Goal: Task Accomplishment & Management: Use online tool/utility

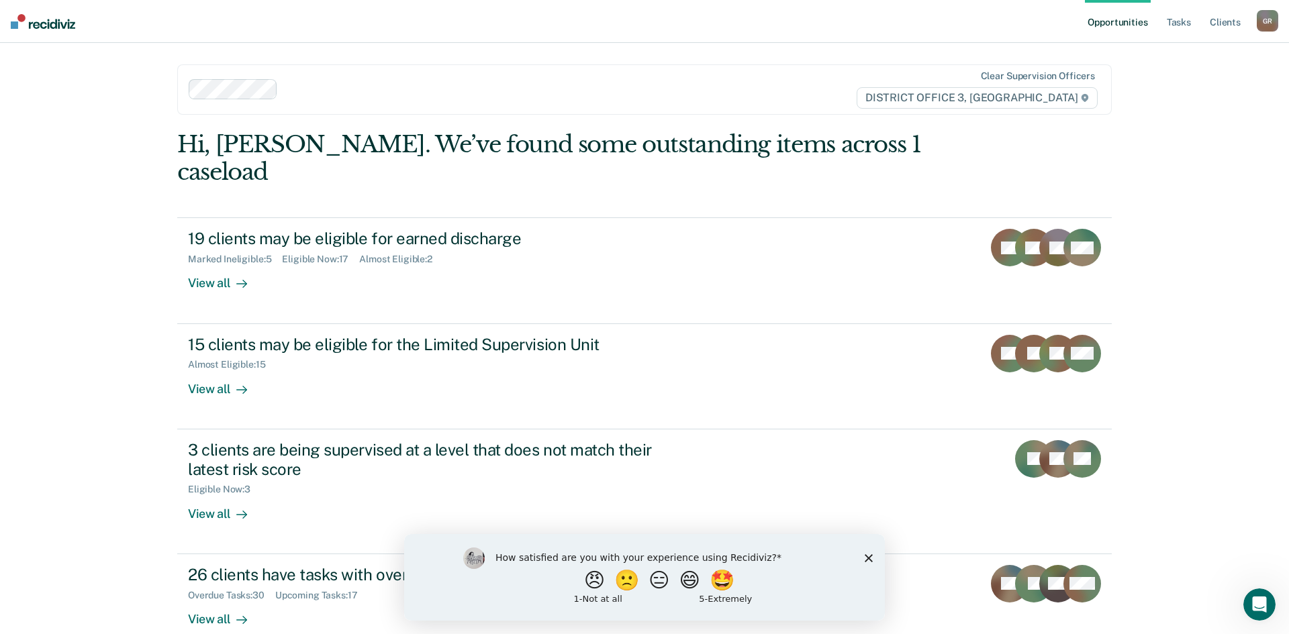
click at [867, 562] on div "How satisfied are you with your experience using Recidiviz? 😠 🙁 😑 😄 🤩 1 - Not a…" at bounding box center [644, 577] width 481 height 87
click at [872, 562] on div "How satisfied are you with your experience using Recidiviz? 😠 🙁 😑 😄 🤩 1 - Not a…" at bounding box center [644, 577] width 481 height 87
click at [869, 558] on polygon "Close survey" at bounding box center [869, 558] width 8 height 8
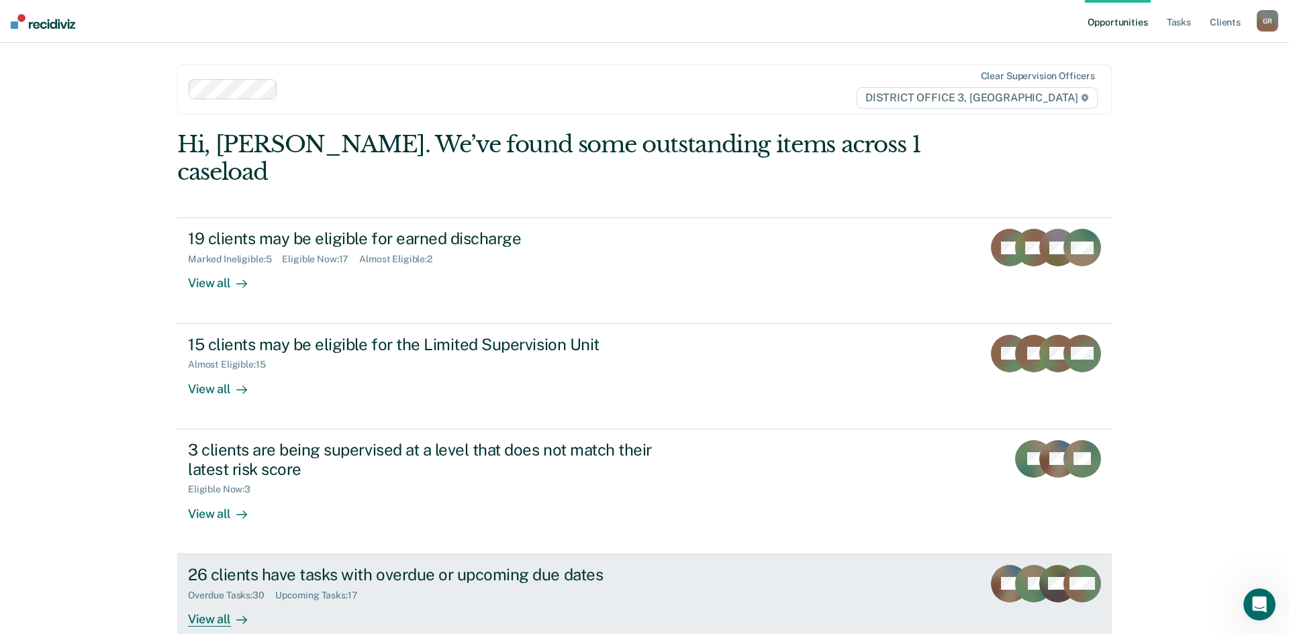
click at [210, 601] on div "View all" at bounding box center [225, 614] width 75 height 26
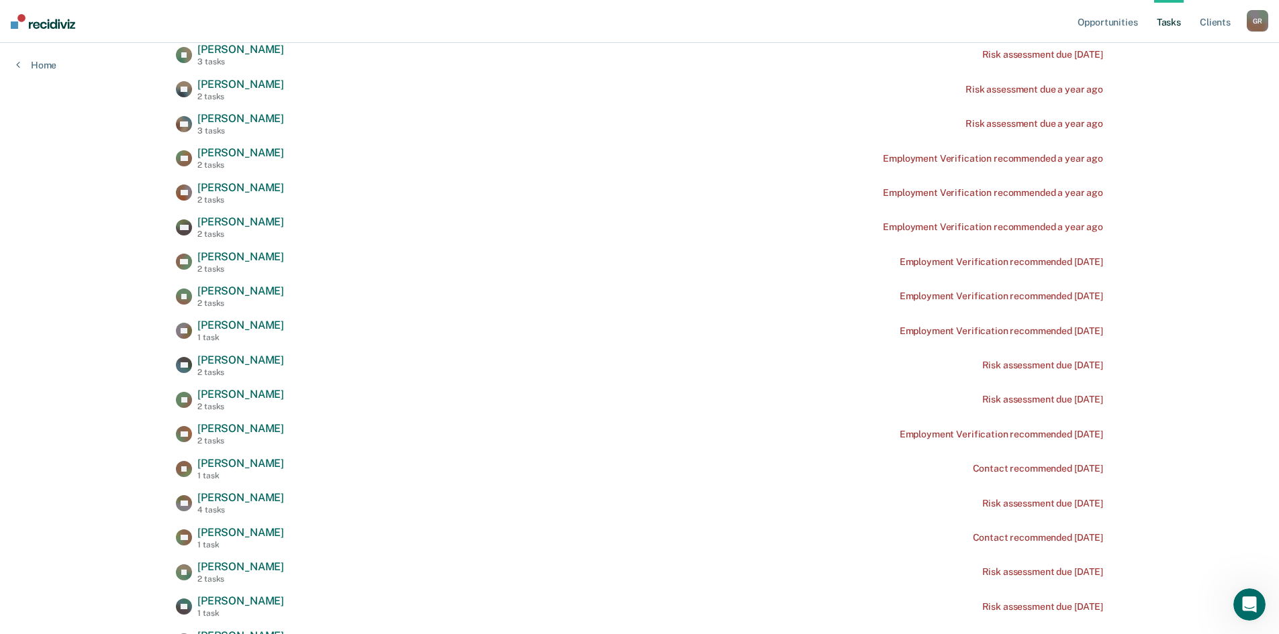
scroll to position [268, 0]
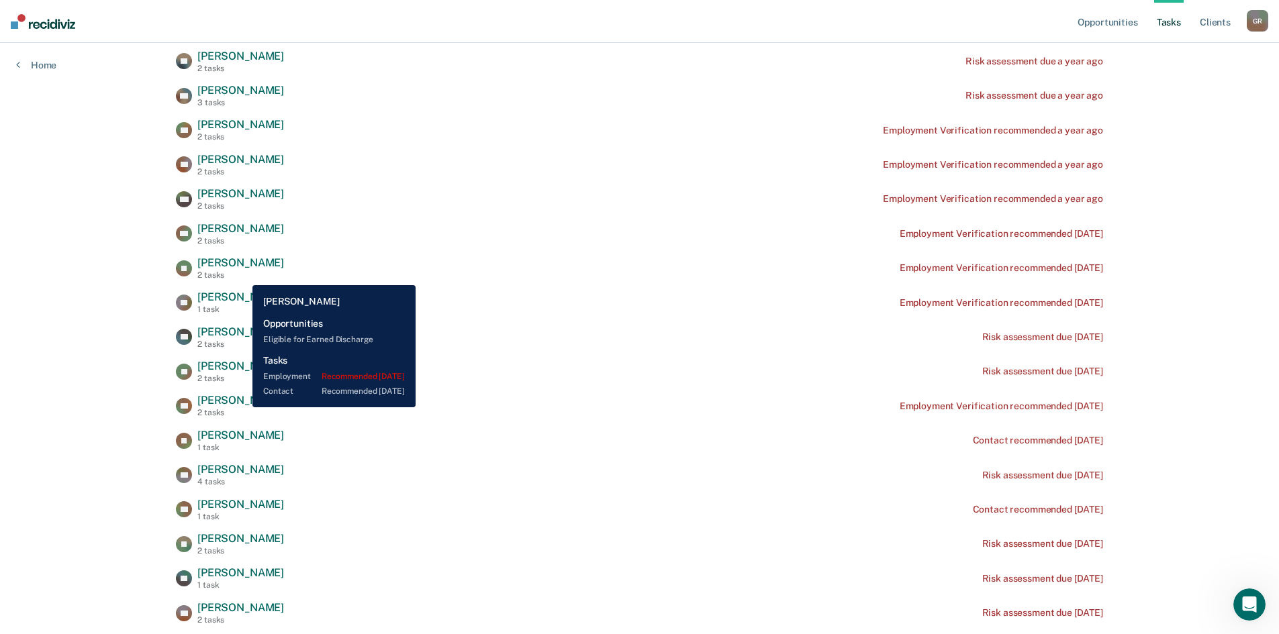
click at [242, 275] on div "2 tasks" at bounding box center [240, 275] width 87 height 9
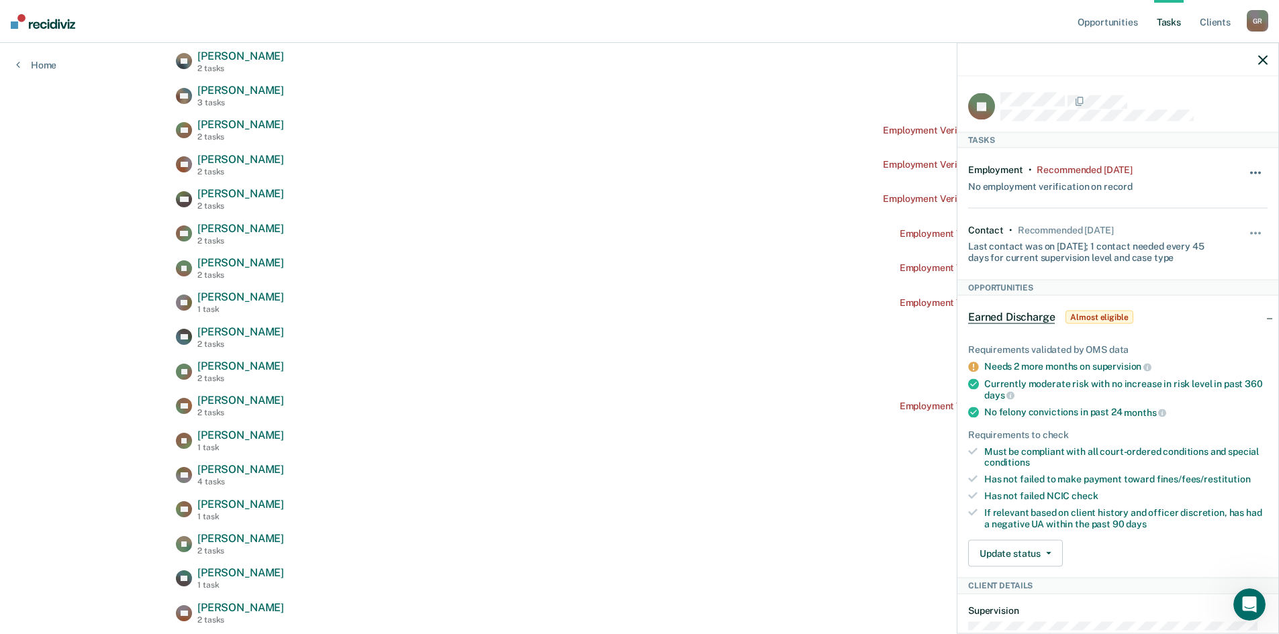
click at [1248, 175] on button "button" at bounding box center [1255, 179] width 23 height 21
click at [1207, 158] on div "Employment • Recommended [DATE] No employment verification on record Hide from …" at bounding box center [1117, 178] width 299 height 60
click at [1244, 165] on div "Hide from tasks list for... 7 days 30 days 90 days" at bounding box center [1255, 178] width 23 height 28
click at [1244, 174] on button "button" at bounding box center [1255, 179] width 23 height 21
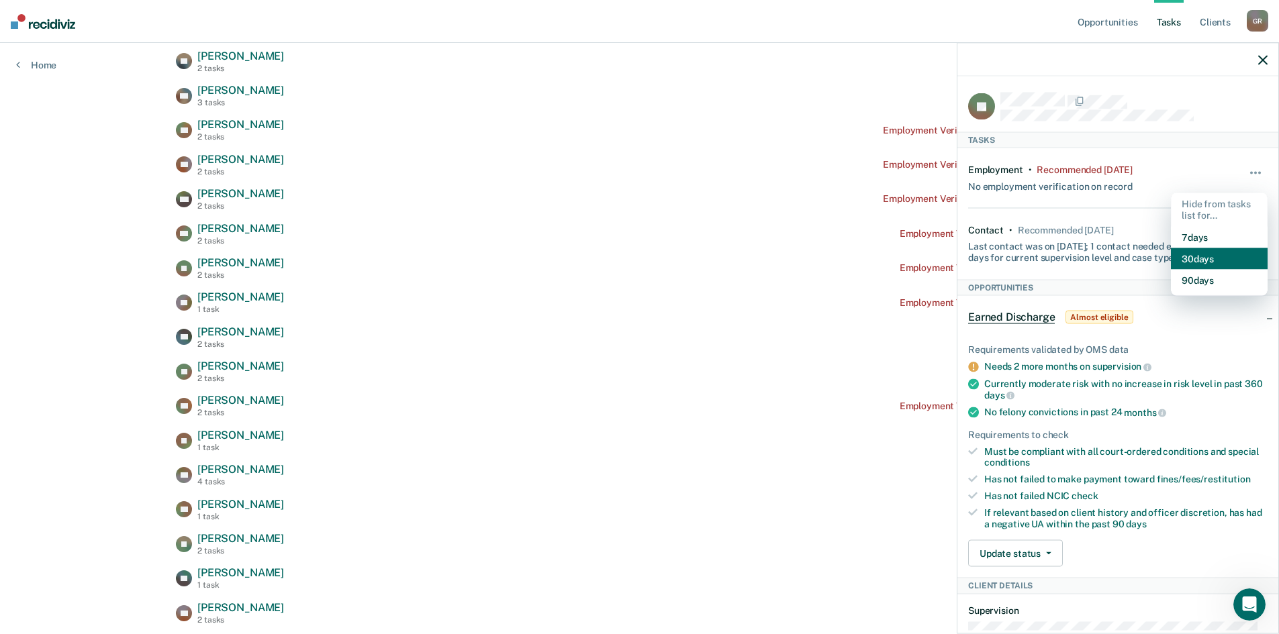
click at [1211, 258] on button "30 days" at bounding box center [1219, 258] width 97 height 21
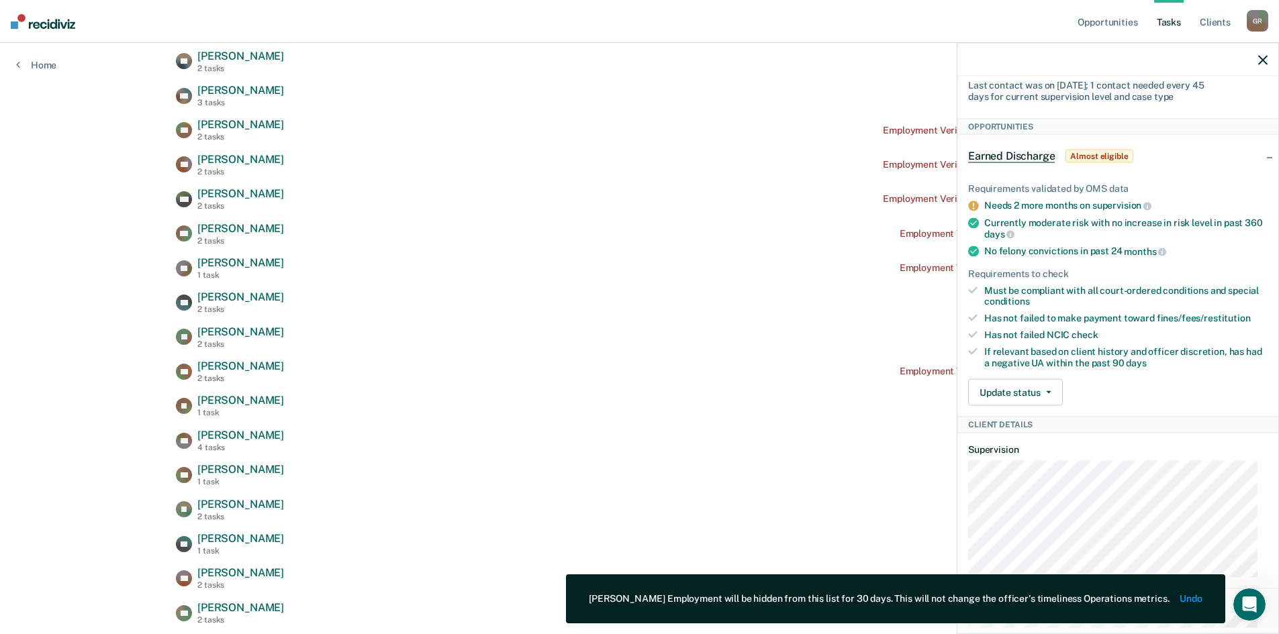
scroll to position [201, 0]
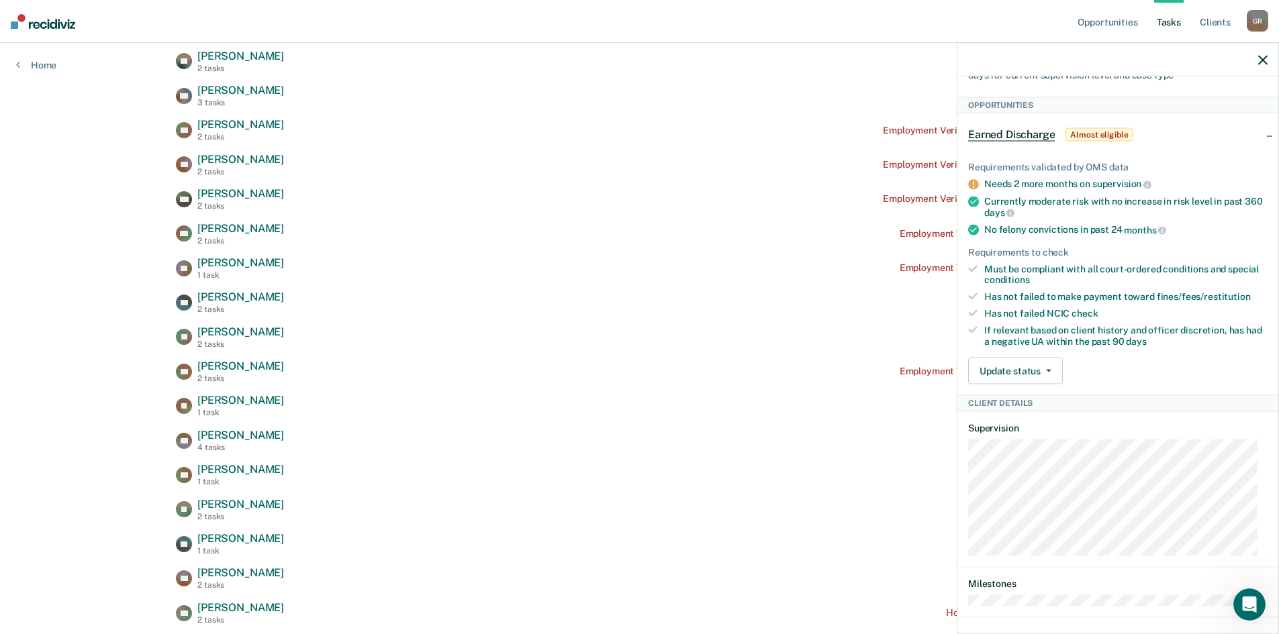
click at [1259, 63] on icon "button" at bounding box center [1262, 59] width 9 height 9
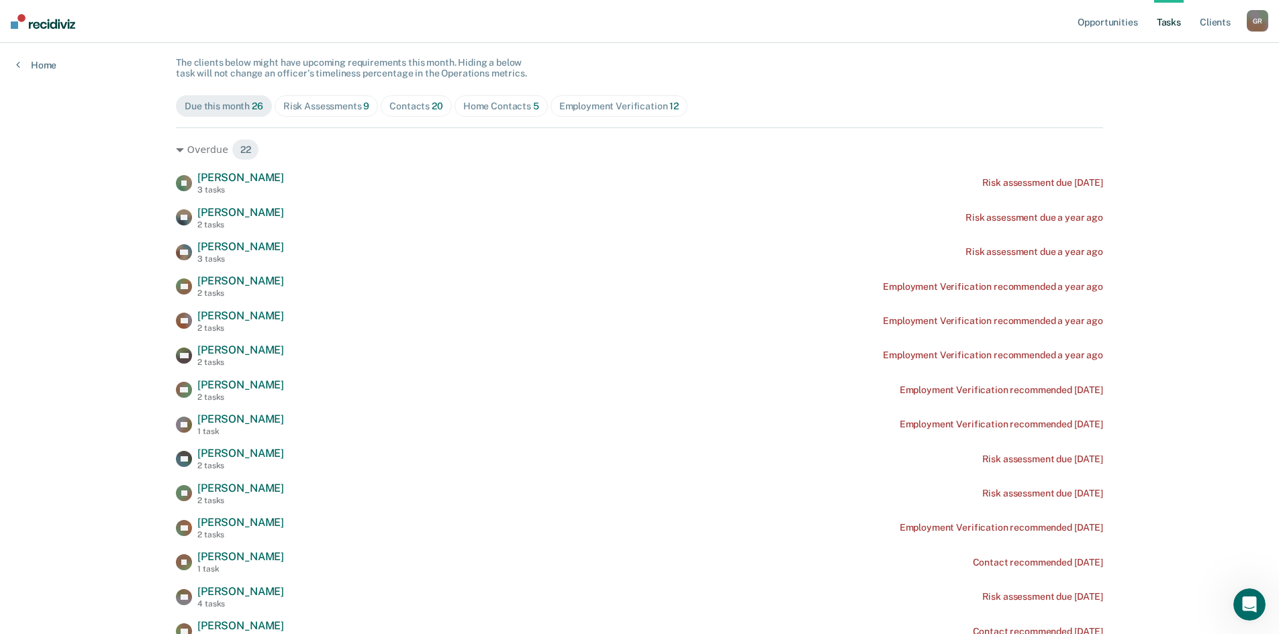
scroll to position [134, 0]
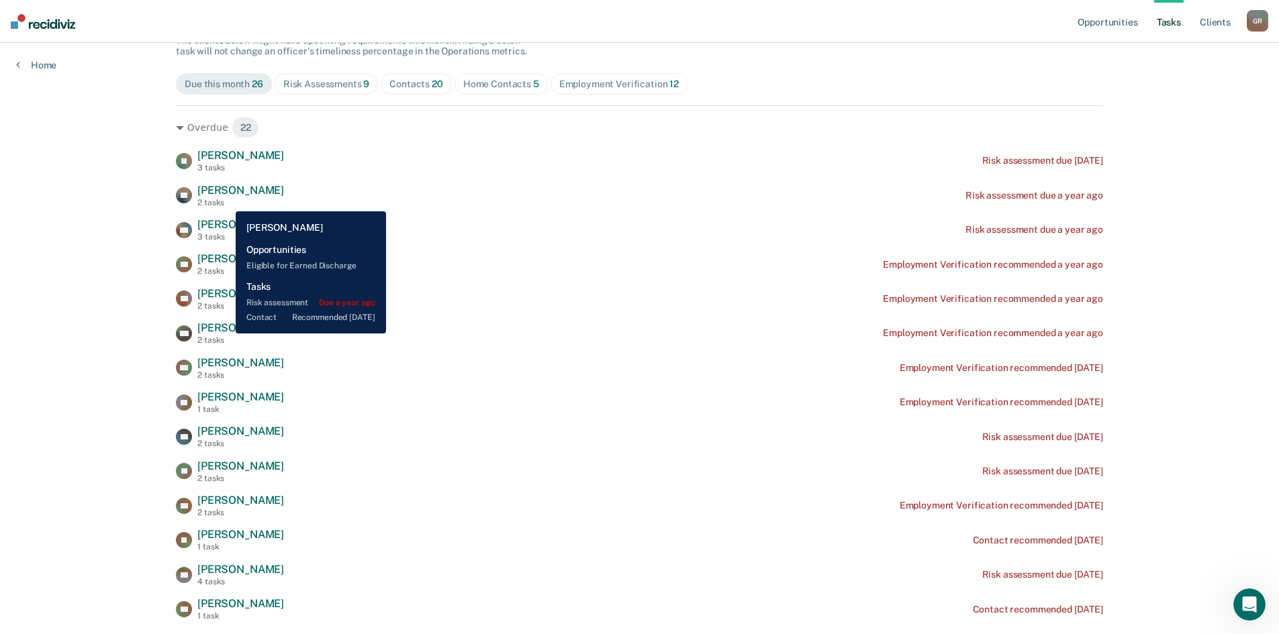
click at [226, 201] on div "2 tasks" at bounding box center [240, 202] width 87 height 9
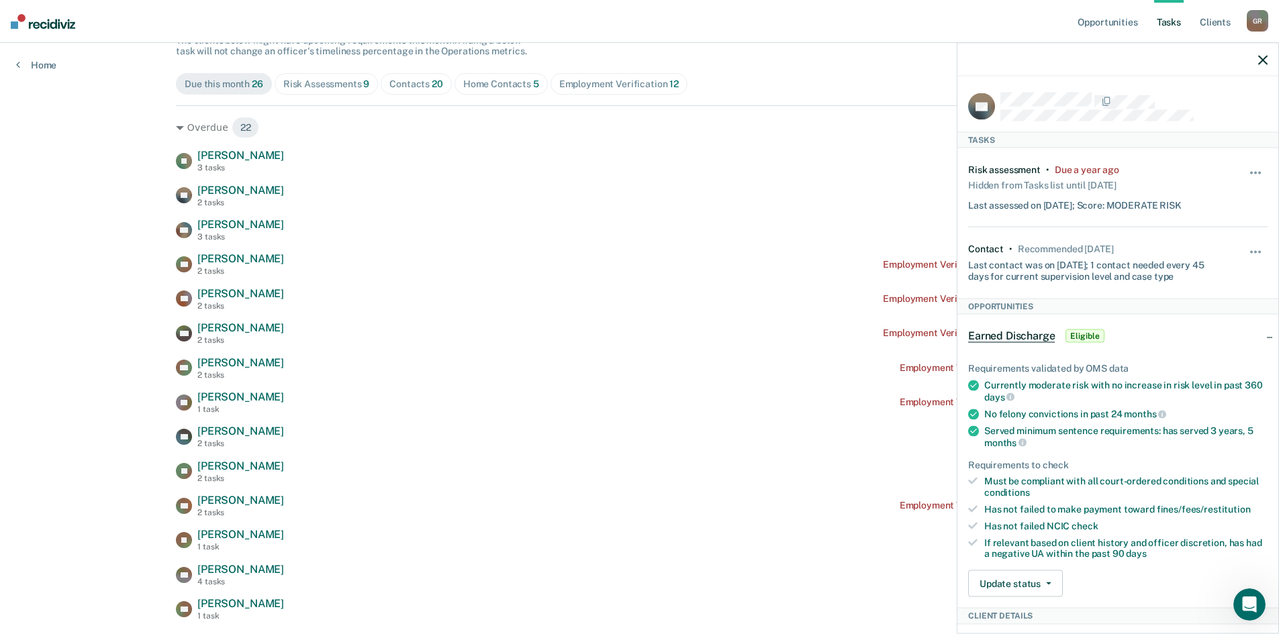
click at [1259, 58] on icon "button" at bounding box center [1262, 59] width 9 height 9
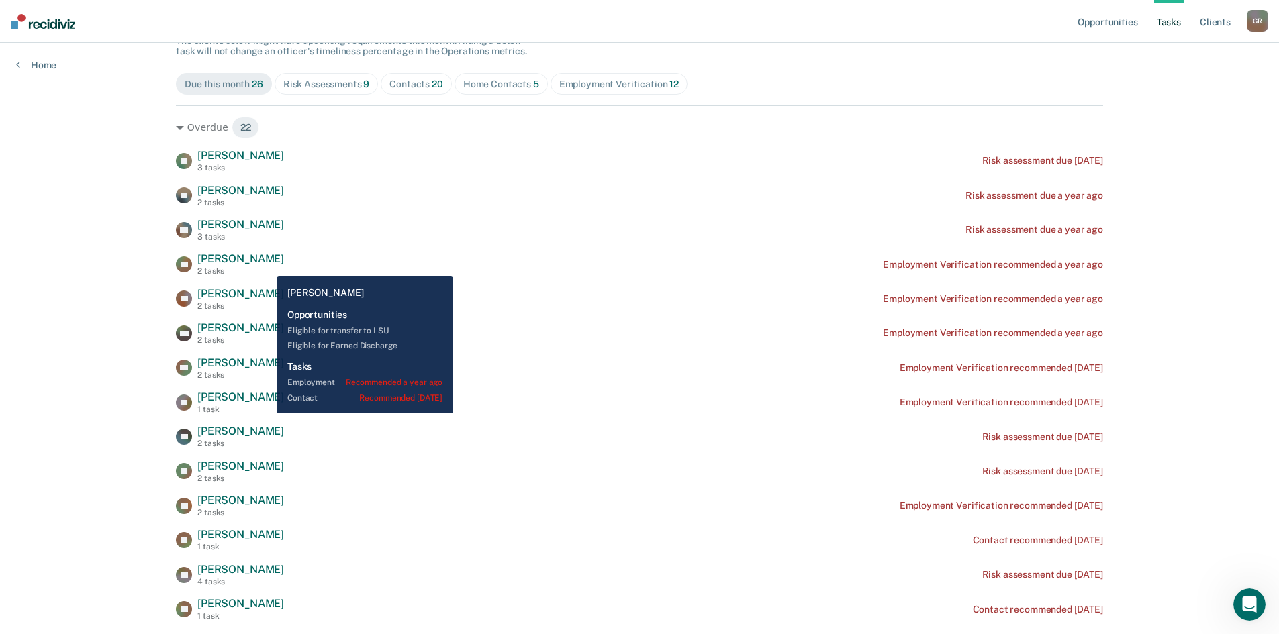
click at [265, 266] on div "AR [PERSON_NAME] 2 tasks Employment Verification recommended a year ago" at bounding box center [639, 263] width 927 height 23
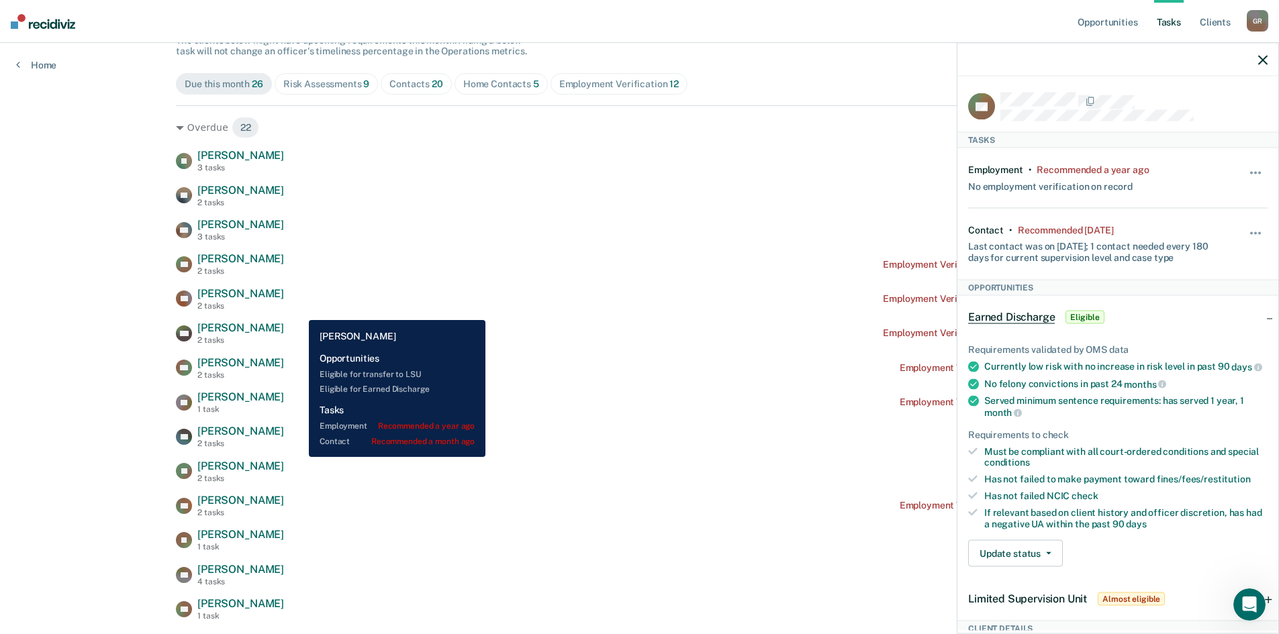
click at [275, 313] on div "OI [PERSON_NAME] III 3 tasks Risk assessment due [DATE] SF [PERSON_NAME] 2 task…" at bounding box center [639, 523] width 927 height 748
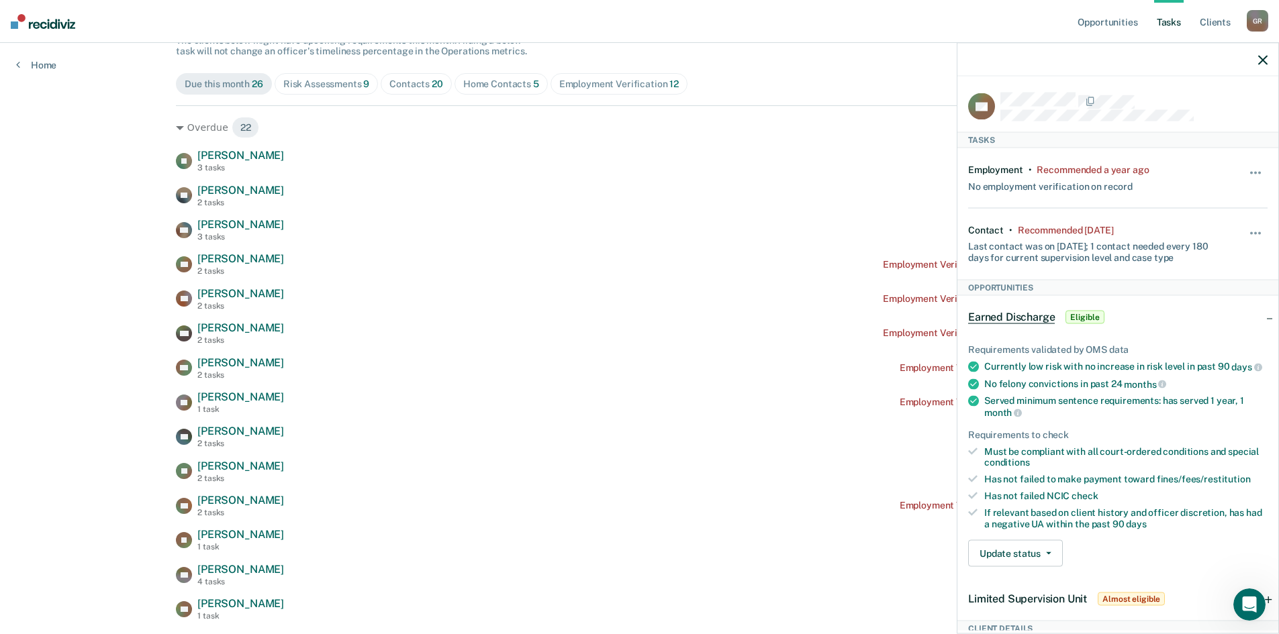
drag, startPoint x: 1040, startPoint y: 234, endPoint x: 1130, endPoint y: 225, distance: 91.0
click at [1130, 225] on div "Contact • Recommended [DATE] Last contact was on [DATE]; 1 contact needed every…" at bounding box center [1093, 243] width 250 height 39
click at [1113, 224] on div "Recommended [DATE]" at bounding box center [1065, 229] width 95 height 11
click at [1153, 225] on div "Contact • Recommended [DATE] Last contact was on [DATE]; 1 contact needed every…" at bounding box center [1093, 243] width 250 height 39
click at [1259, 64] on icon "button" at bounding box center [1262, 59] width 9 height 9
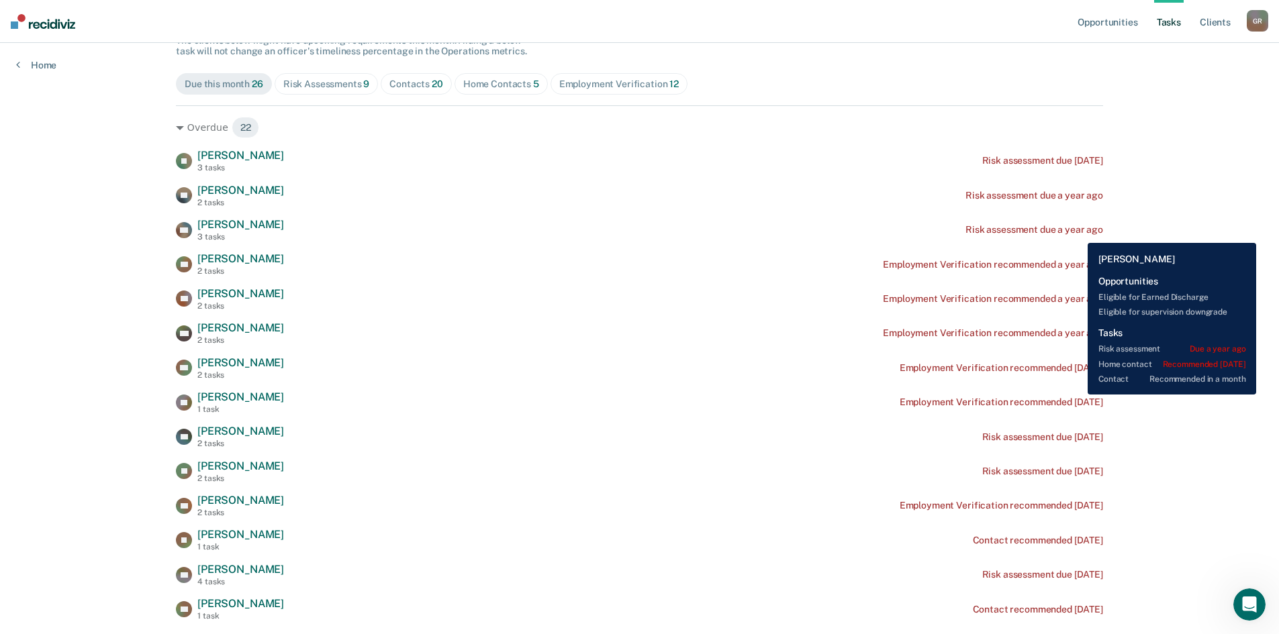
click at [1077, 233] on div "Risk assessment due a year ago" at bounding box center [1034, 229] width 138 height 11
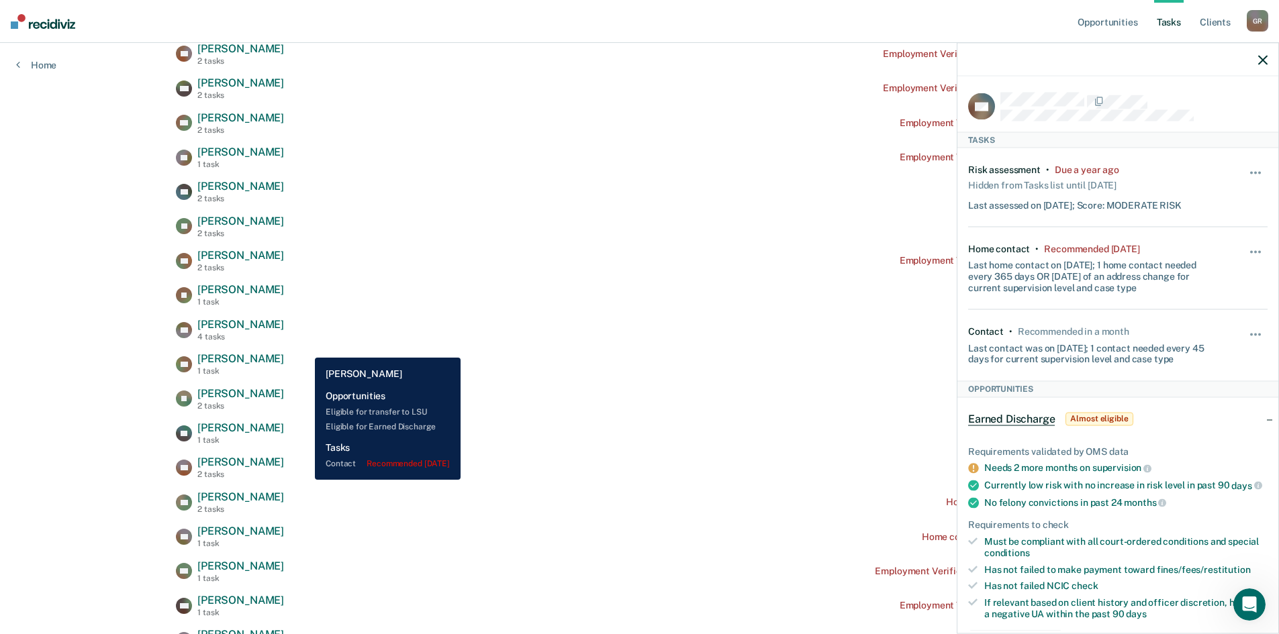
scroll to position [403, 0]
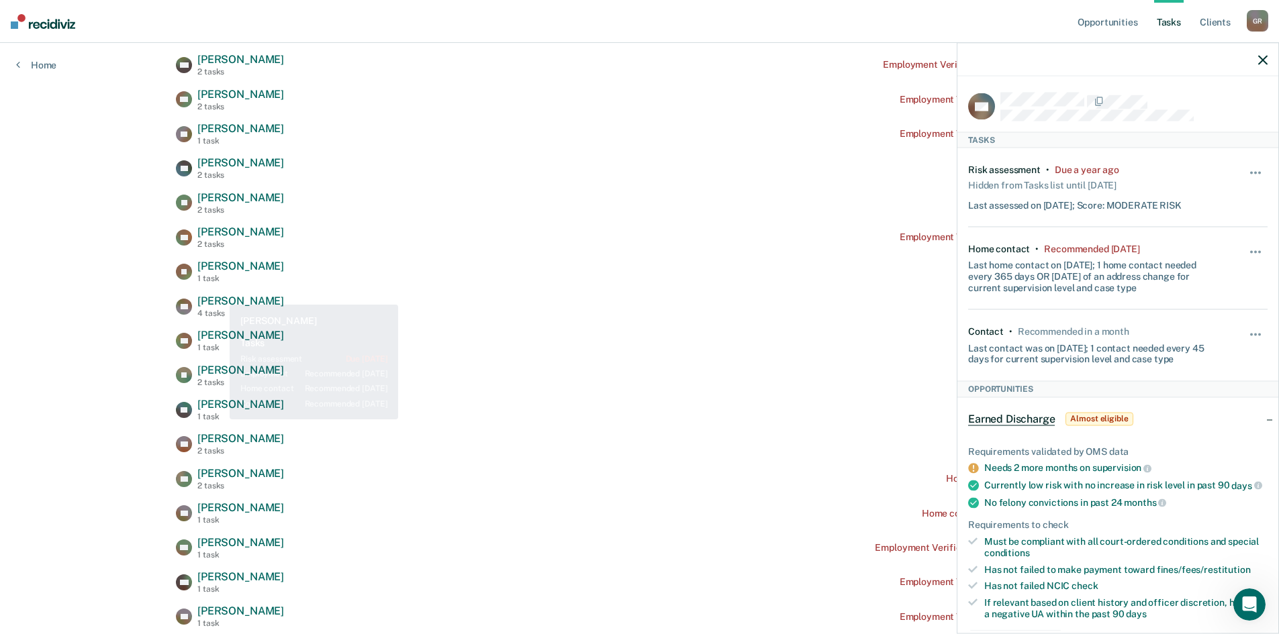
click at [213, 279] on div "1 task" at bounding box center [240, 278] width 87 height 9
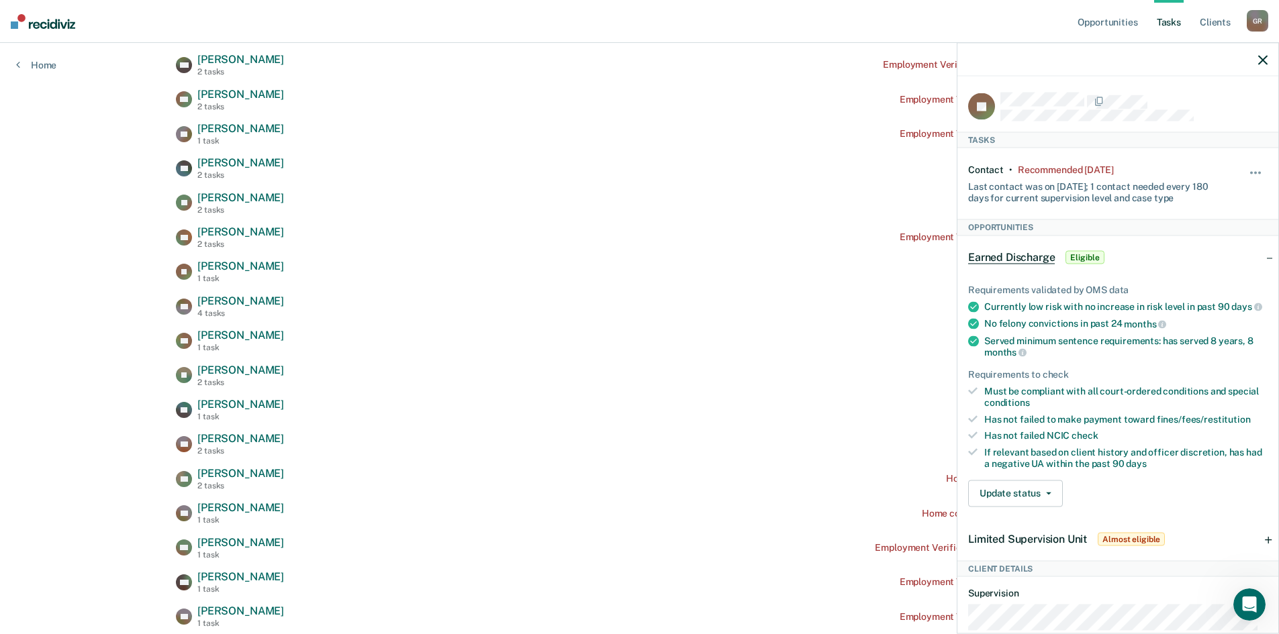
click at [1263, 62] on icon "button" at bounding box center [1262, 59] width 9 height 9
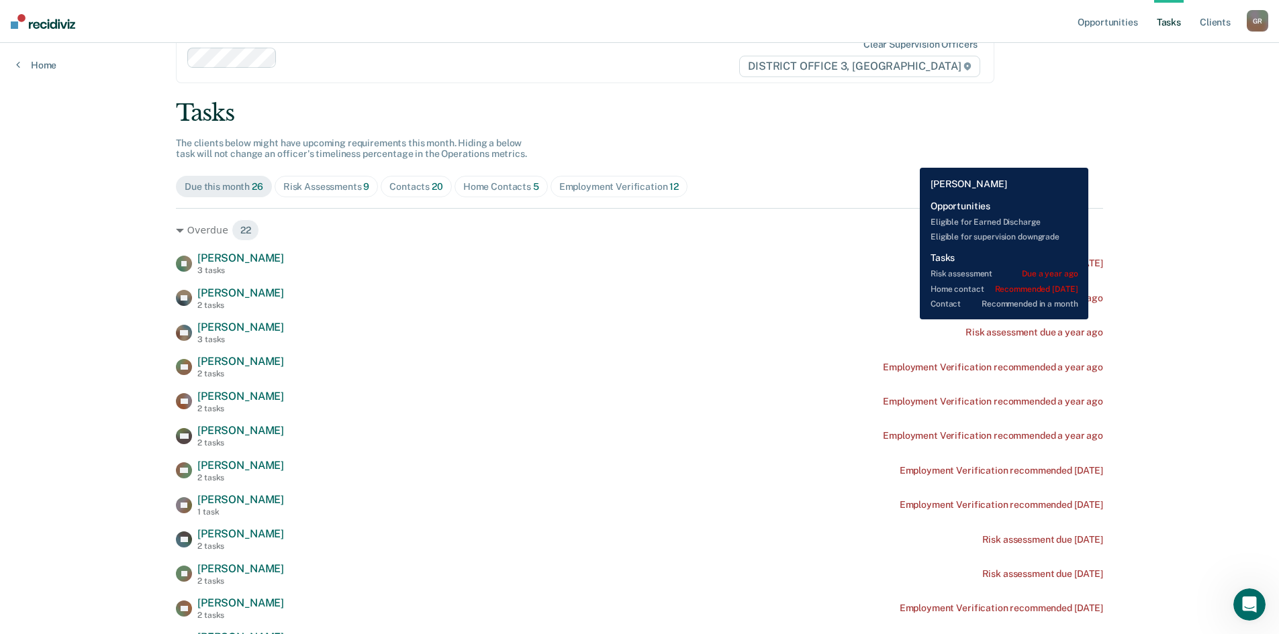
scroll to position [0, 0]
